Goal: Task Accomplishment & Management: Manage account settings

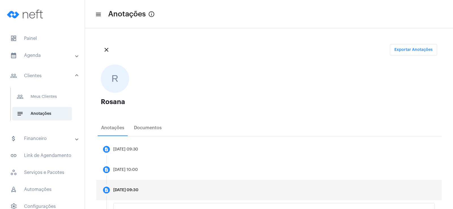
scroll to position [170, 0]
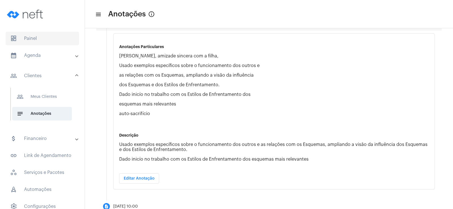
click at [39, 43] on span "dashboard Painel" at bounding box center [42, 39] width 73 height 14
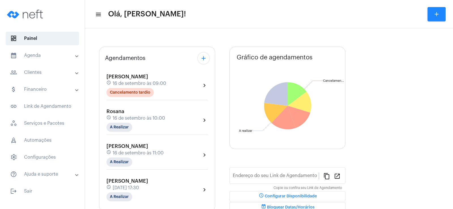
type input "[URL][DOMAIN_NAME]"
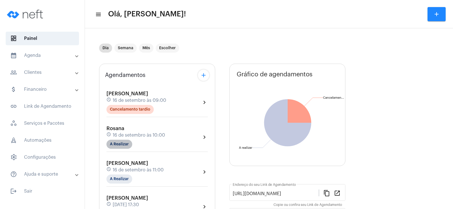
click at [117, 143] on mat-chip "A Realizar" at bounding box center [119, 144] width 26 height 9
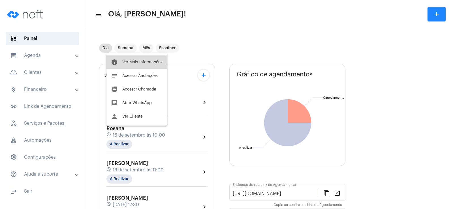
click at [143, 61] on span "Ver Mais Informações" at bounding box center [142, 62] width 40 height 4
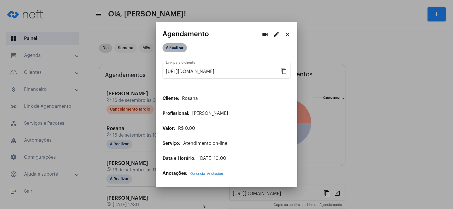
click at [177, 48] on mat-chip "A Realizar" at bounding box center [174, 47] width 24 height 9
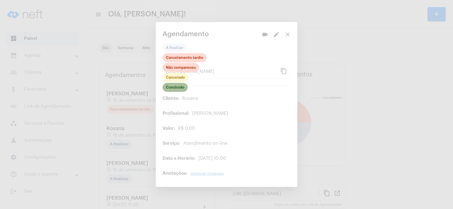
click at [184, 91] on mat-chip "Concluído" at bounding box center [174, 87] width 25 height 9
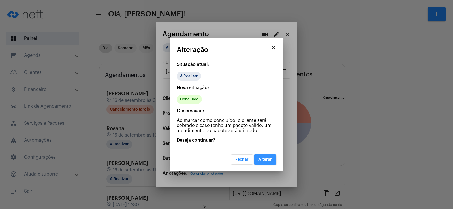
click at [263, 161] on span "Alterar" at bounding box center [264, 160] width 13 height 4
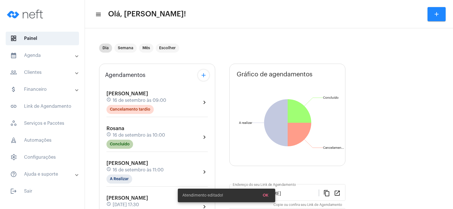
click at [120, 143] on mat-chip "Concluído" at bounding box center [119, 144] width 27 height 9
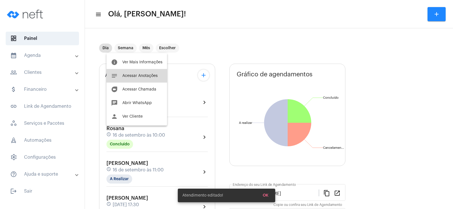
click at [139, 73] on button "notes Acessar Anotações" at bounding box center [136, 76] width 61 height 14
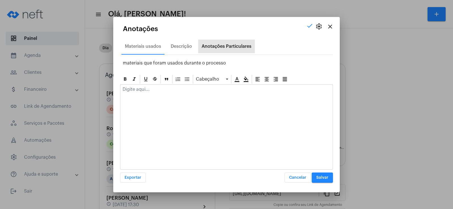
click at [215, 47] on div "Anotações Particulares" at bounding box center [226, 46] width 50 height 5
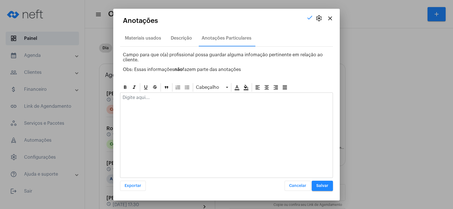
click at [143, 105] on div at bounding box center [226, 99] width 212 height 12
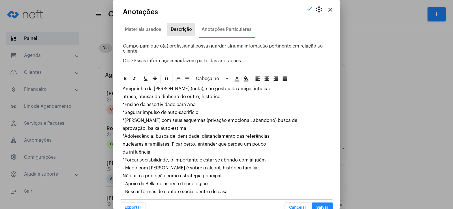
click at [181, 24] on div "Descrição" at bounding box center [181, 30] width 28 height 14
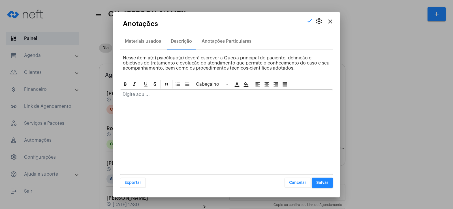
click at [136, 98] on div at bounding box center [226, 96] width 212 height 12
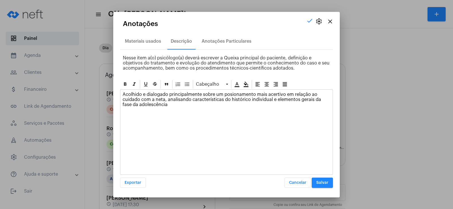
click at [323, 184] on span "Salvar" at bounding box center [322, 183] width 12 height 4
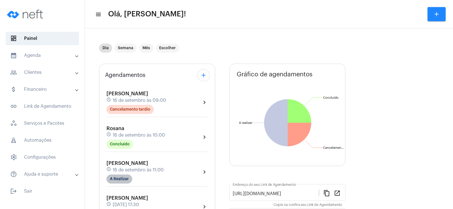
click at [120, 178] on mat-chip "A Realizar" at bounding box center [119, 179] width 26 height 9
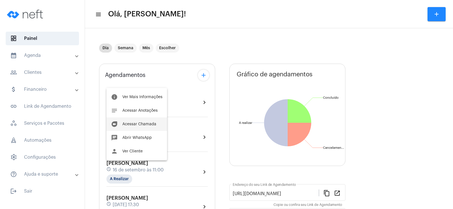
click at [140, 125] on span "Acessar Chamada" at bounding box center [139, 124] width 34 height 4
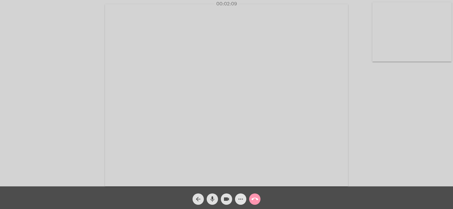
click at [238, 199] on mat-icon "more_horiz" at bounding box center [240, 199] width 7 height 7
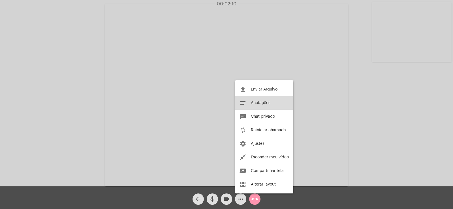
click at [260, 99] on button "notes Anotações" at bounding box center [264, 103] width 58 height 14
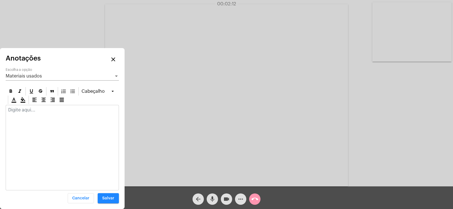
click at [33, 74] on div "Materiais usados" at bounding box center [60, 76] width 108 height 5
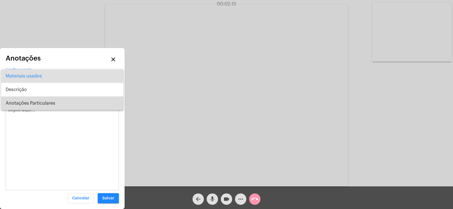
click at [31, 104] on span "Anotações Particulares" at bounding box center [62, 103] width 113 height 14
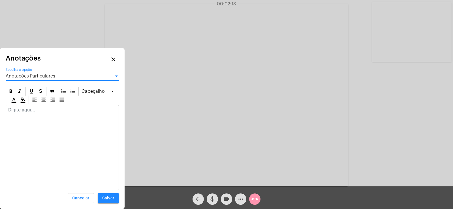
click at [23, 113] on div at bounding box center [62, 111] width 113 height 12
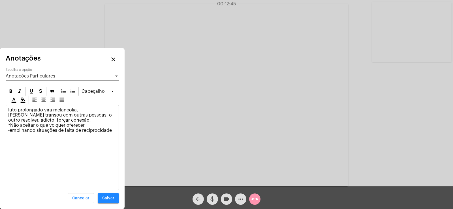
click at [9, 129] on p "luto prolongado vira melancolia, [PERSON_NAME] transou com outras pessoas, o ou…" at bounding box center [62, 120] width 108 height 25
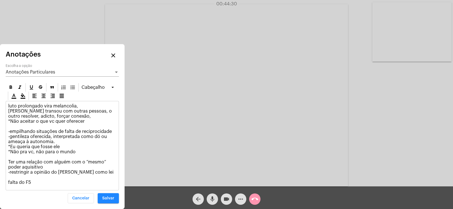
drag, startPoint x: 9, startPoint y: 107, endPoint x: 35, endPoint y: 191, distance: 88.4
click at [35, 191] on div "Cabeçalho luto prolongado vira melancolia, [PERSON_NAME] transou com outras pes…" at bounding box center [62, 142] width 113 height 121
copy p "luto prolongado vira melancolia, [PERSON_NAME] transou com outras pessoas, o ou…"
click at [30, 68] on div "Anotações Particulares Escolha a opção" at bounding box center [62, 70] width 113 height 13
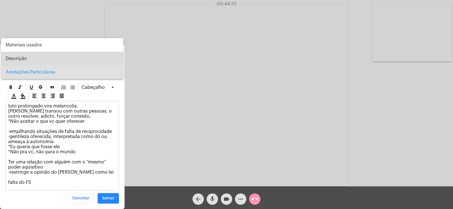
click at [27, 62] on span "Descrição" at bounding box center [62, 59] width 113 height 14
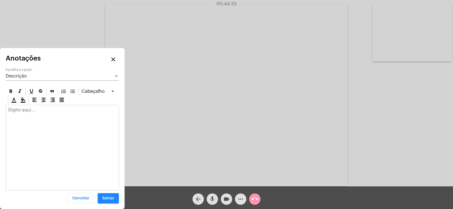
click at [34, 111] on p at bounding box center [62, 110] width 108 height 5
click at [31, 73] on div "Descrição Escolha a opção" at bounding box center [62, 74] width 113 height 13
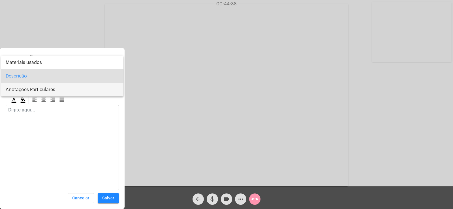
click at [31, 90] on span "Anotações Particulares" at bounding box center [62, 90] width 113 height 14
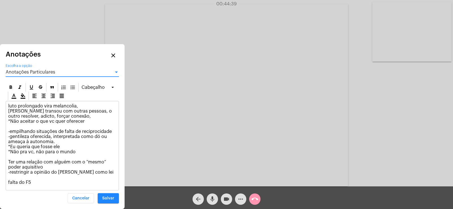
click at [26, 75] on div "Anotações Particulares Escolha a opção" at bounding box center [62, 70] width 113 height 13
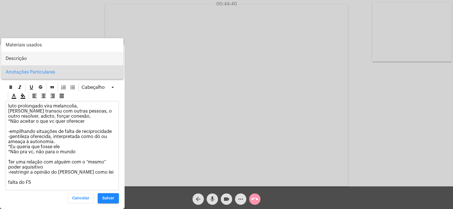
click at [23, 59] on span "Descrição" at bounding box center [62, 59] width 113 height 14
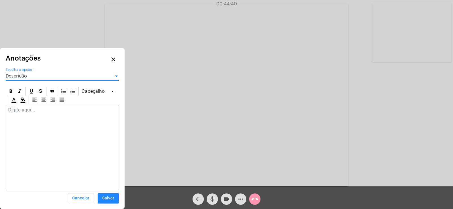
click at [30, 111] on p at bounding box center [62, 110] width 108 height 5
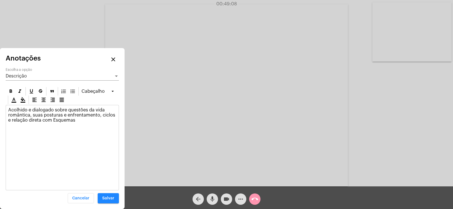
click at [112, 113] on p "Acolhido e dialogado sobre questões da vida romântica, suas posturas e enfrenta…" at bounding box center [62, 115] width 108 height 15
click at [37, 79] on div "Descrição Escolha a opção" at bounding box center [62, 74] width 113 height 13
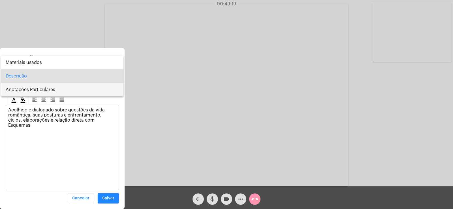
click at [37, 90] on span "Anotações Particulares" at bounding box center [62, 90] width 113 height 14
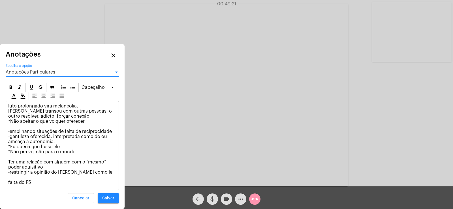
click at [40, 185] on div "luto prolongado vira melancolia, [PERSON_NAME] transou com outras pessoas, o ou…" at bounding box center [62, 145] width 113 height 89
click at [109, 199] on span "Salvar" at bounding box center [108, 198] width 12 height 4
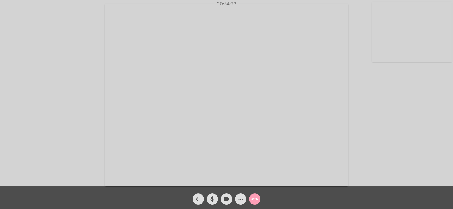
click at [254, 196] on mat-icon "call_end" at bounding box center [254, 199] width 7 height 7
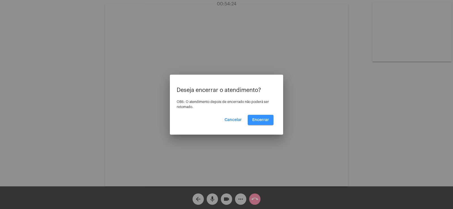
click at [253, 115] on button "Encerrar" at bounding box center [261, 120] width 26 height 10
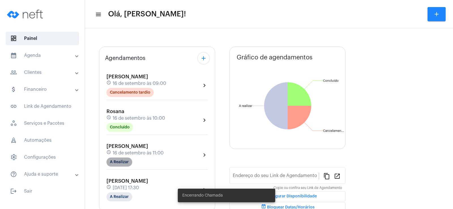
click at [111, 162] on mat-chip "A Realizar" at bounding box center [119, 162] width 26 height 9
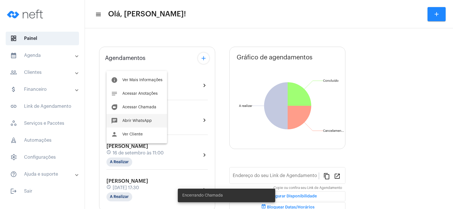
type input "[URL][DOMAIN_NAME]"
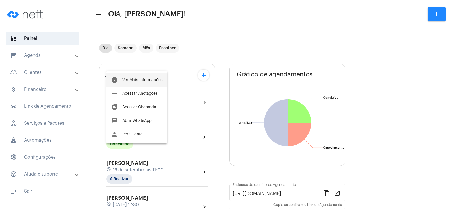
click at [123, 79] on span "Ver Mais Informações" at bounding box center [142, 80] width 40 height 4
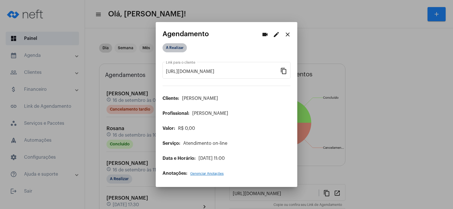
click at [169, 51] on mat-chip "A Realizar" at bounding box center [174, 47] width 24 height 9
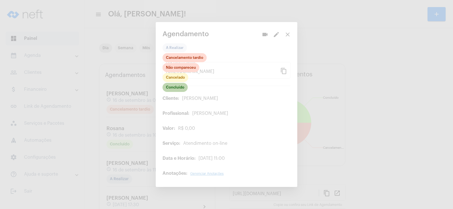
click at [182, 90] on mat-chip "Concluído" at bounding box center [174, 87] width 25 height 9
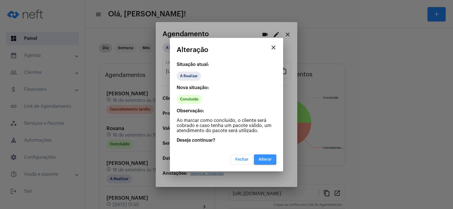
click at [261, 160] on span "Alterar" at bounding box center [264, 160] width 13 height 4
